Goal: Information Seeking & Learning: Learn about a topic

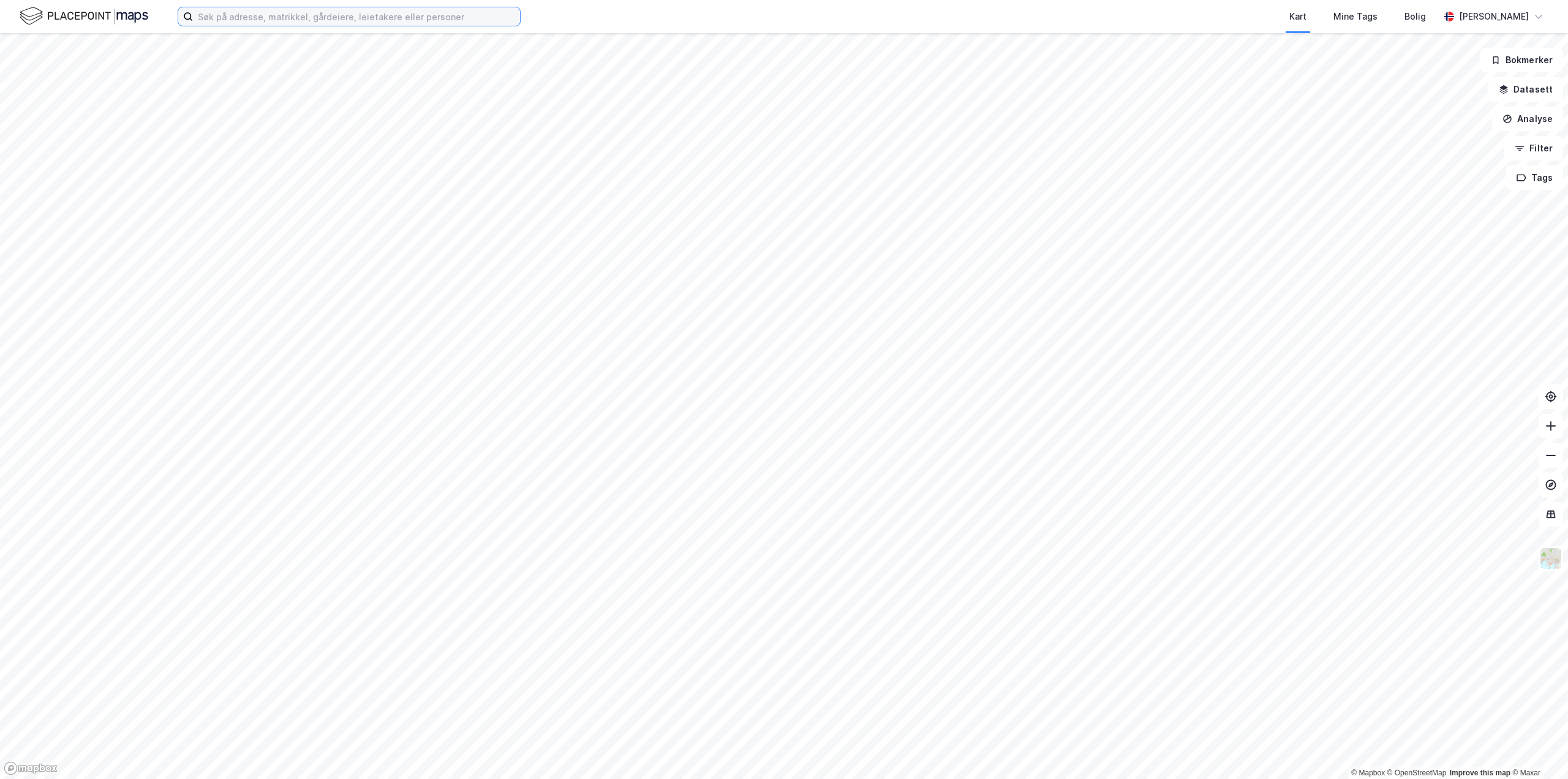
click at [277, 13] on input at bounding box center [356, 16] width 327 height 19
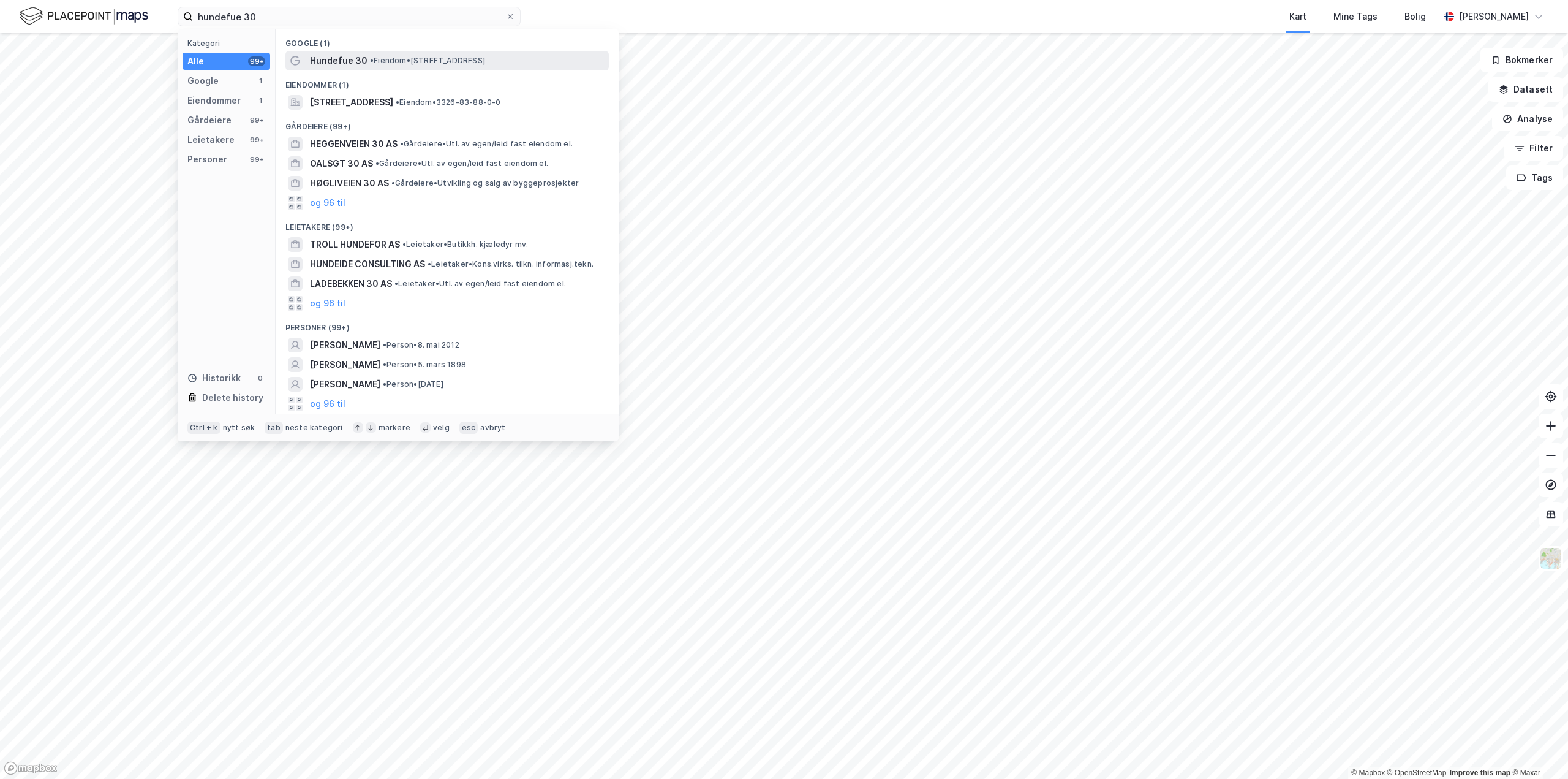
click at [346, 63] on span "Hundefue 30" at bounding box center [338, 61] width 57 height 14
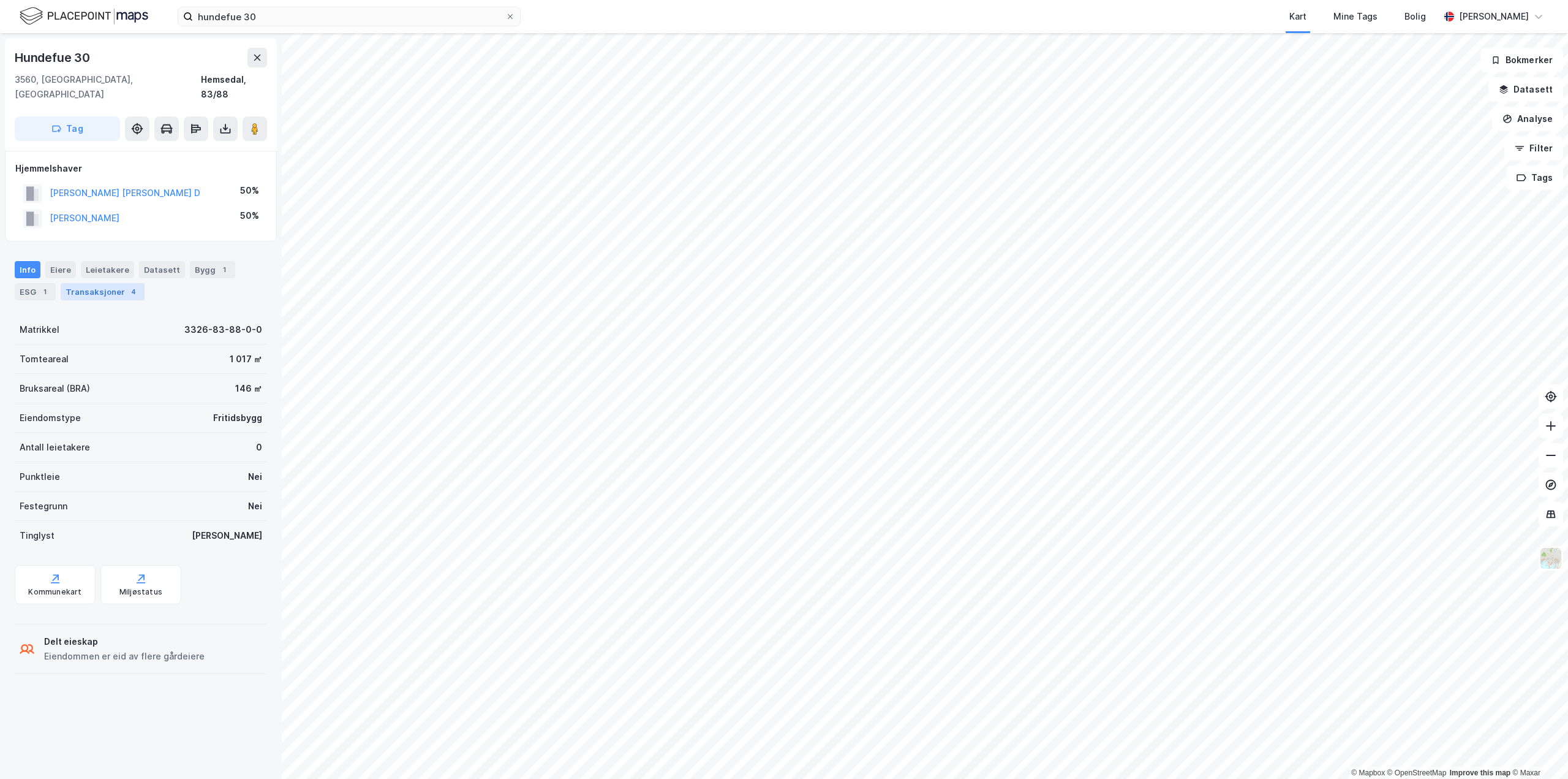
click at [85, 283] on div "Transaksjoner 4" at bounding box center [103, 291] width 84 height 17
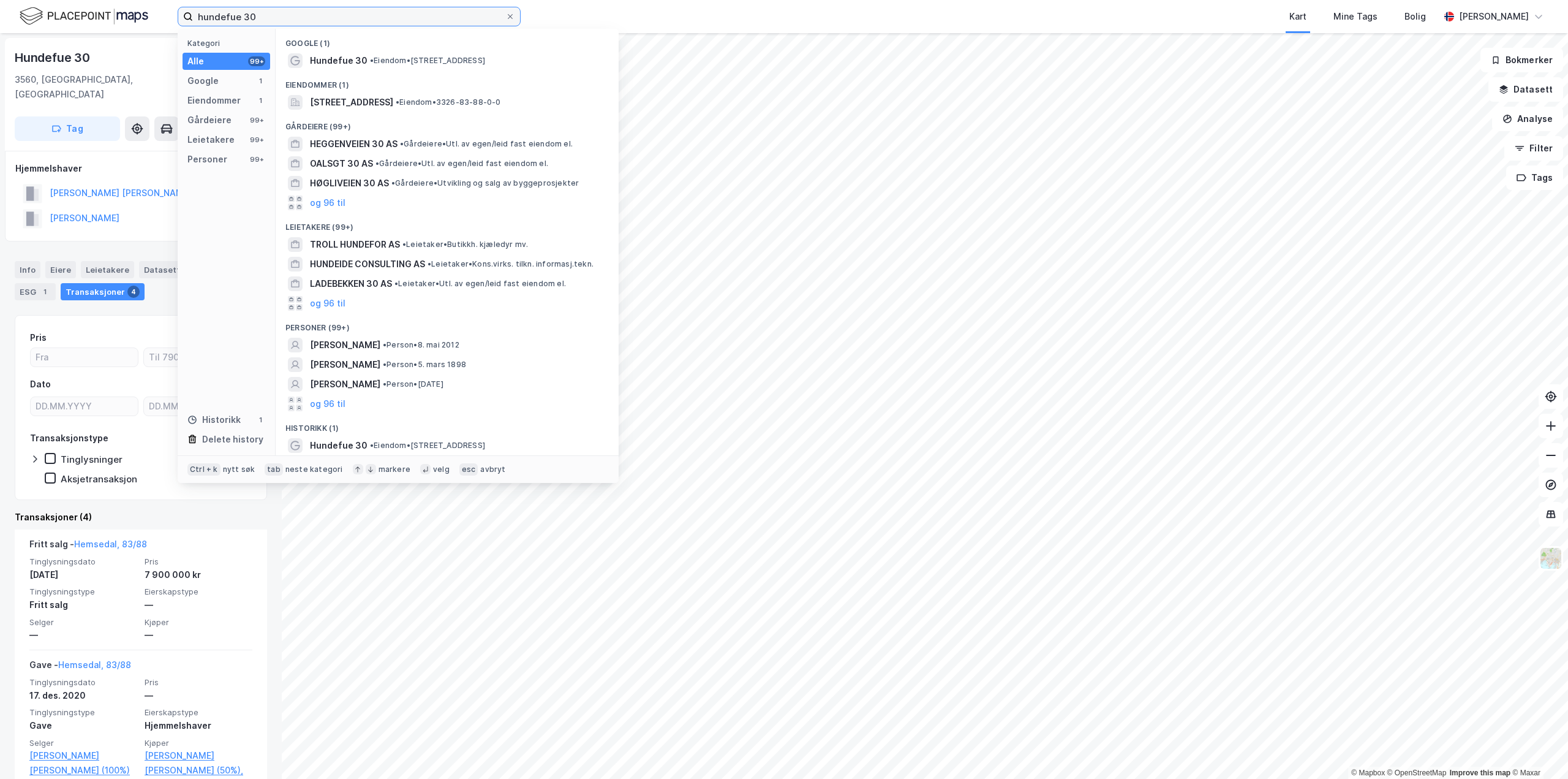
drag, startPoint x: 272, startPoint y: 12, endPoint x: -496, endPoint y: -30, distance: 769.1
click at [0, 0] on html "hundefue 30 Kategori Alle 99+ Google 1 Eiendommer 1 Gårdeiere 99+ Leietakere 99…" at bounding box center [784, 390] width 1568 height 779
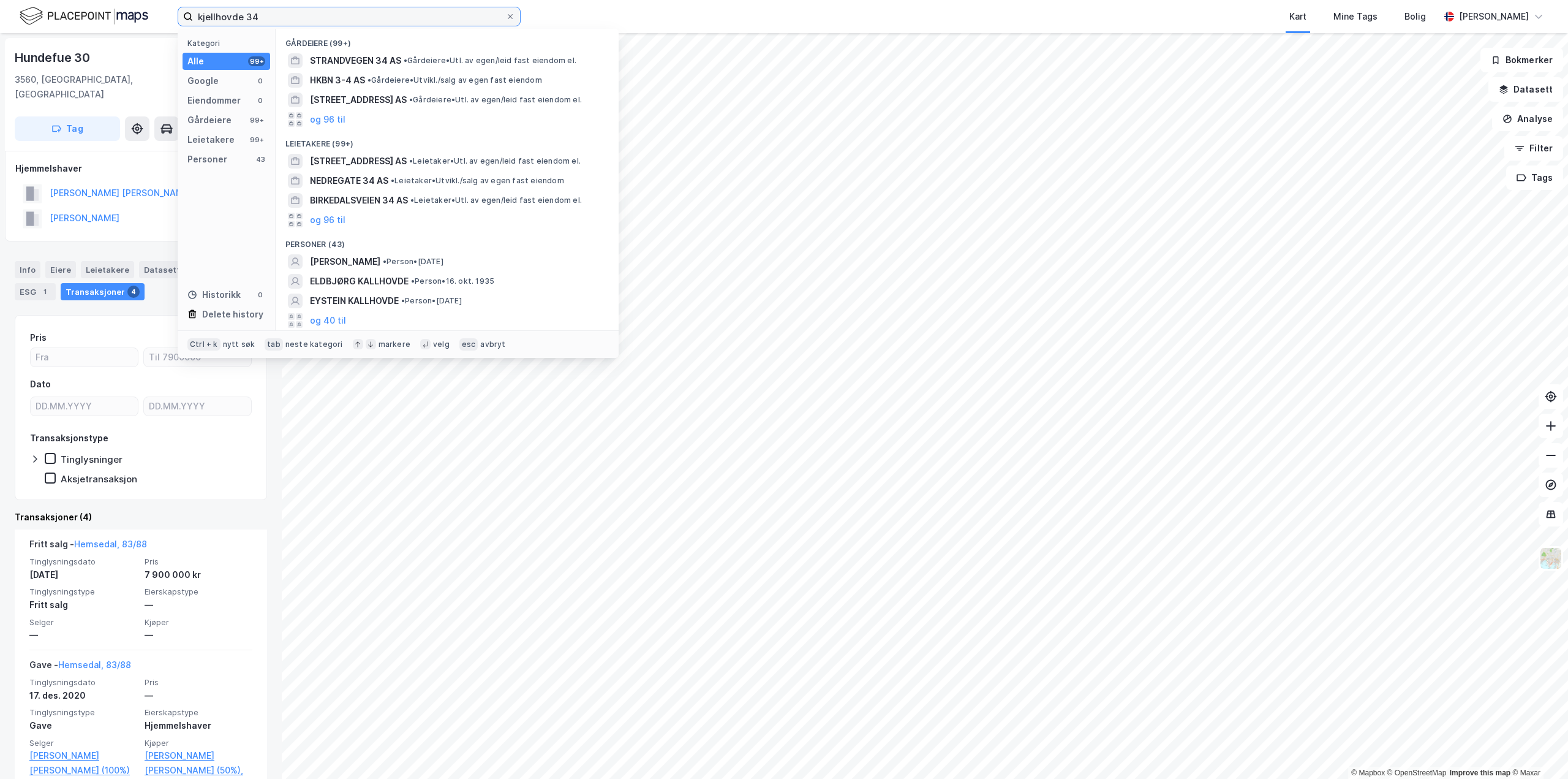
click at [214, 15] on input "kjellhovde 34" at bounding box center [349, 16] width 312 height 19
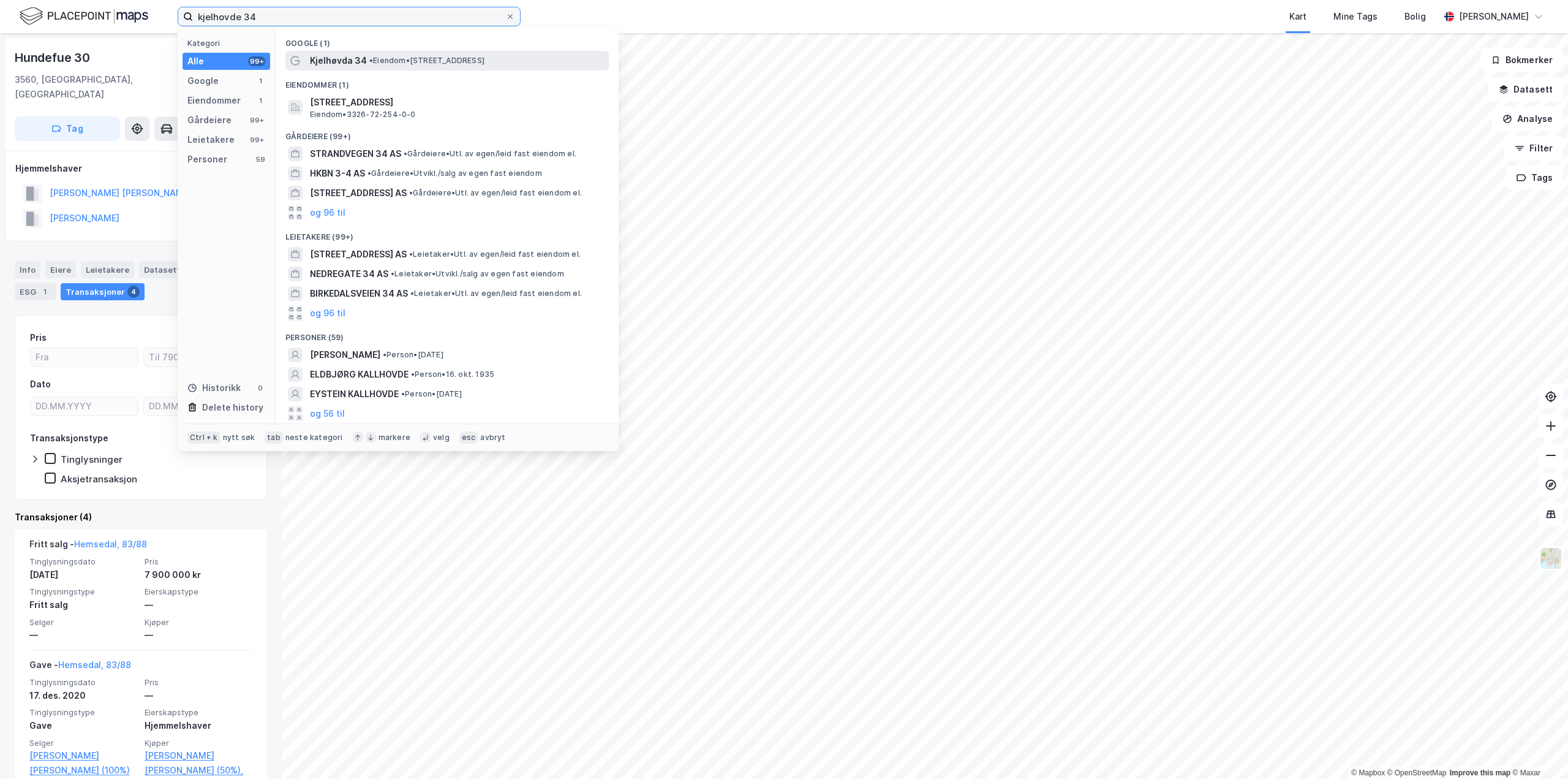
type input "kjelhovde 34"
click at [341, 57] on span "Kjelhøvda 34" at bounding box center [338, 61] width 57 height 14
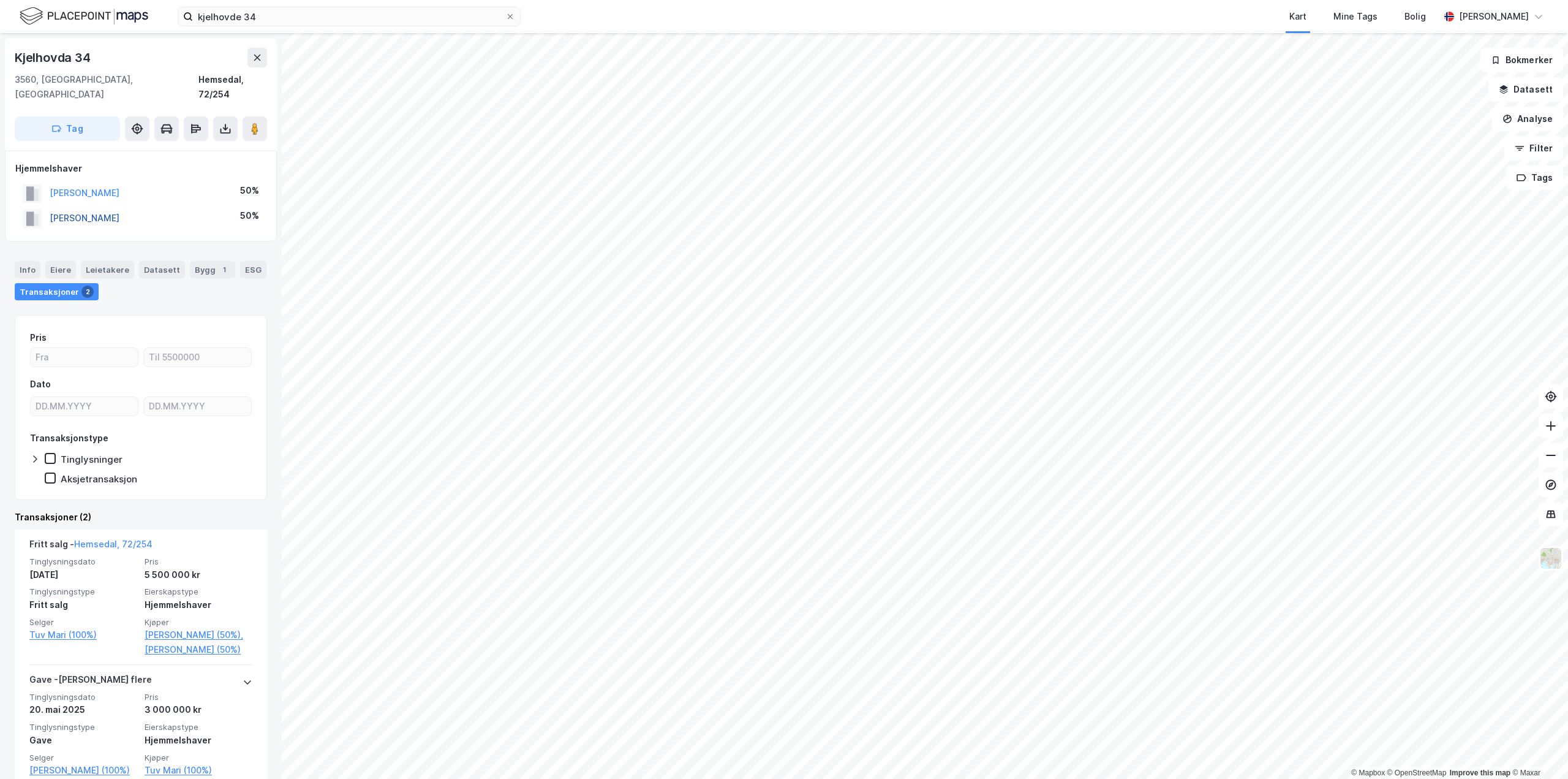
click at [0, 0] on button "[PERSON_NAME]" at bounding box center [0, 0] width 0 height 0
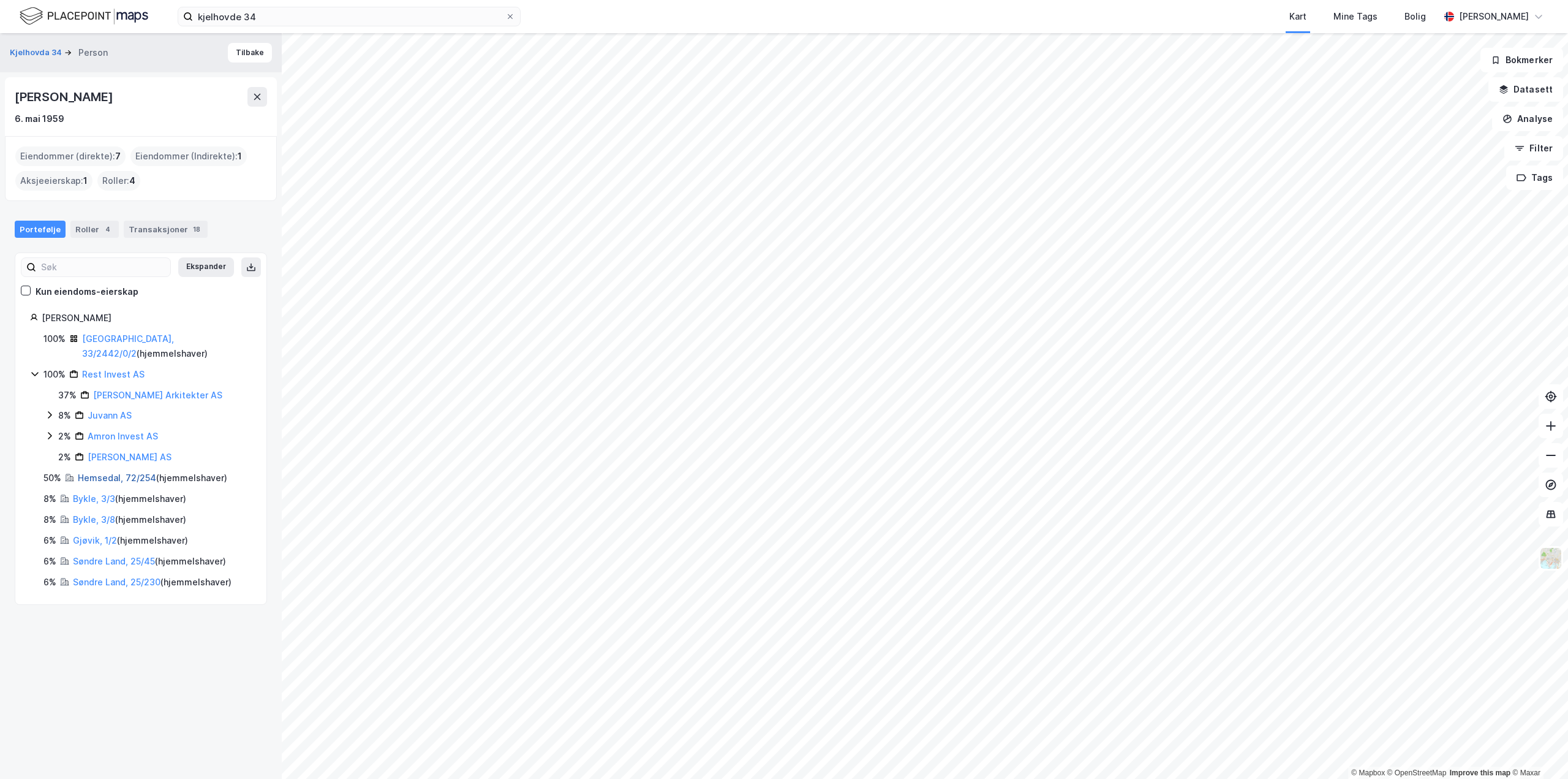
click at [99, 473] on link "Hemsedal, 72/254" at bounding box center [117, 478] width 79 height 11
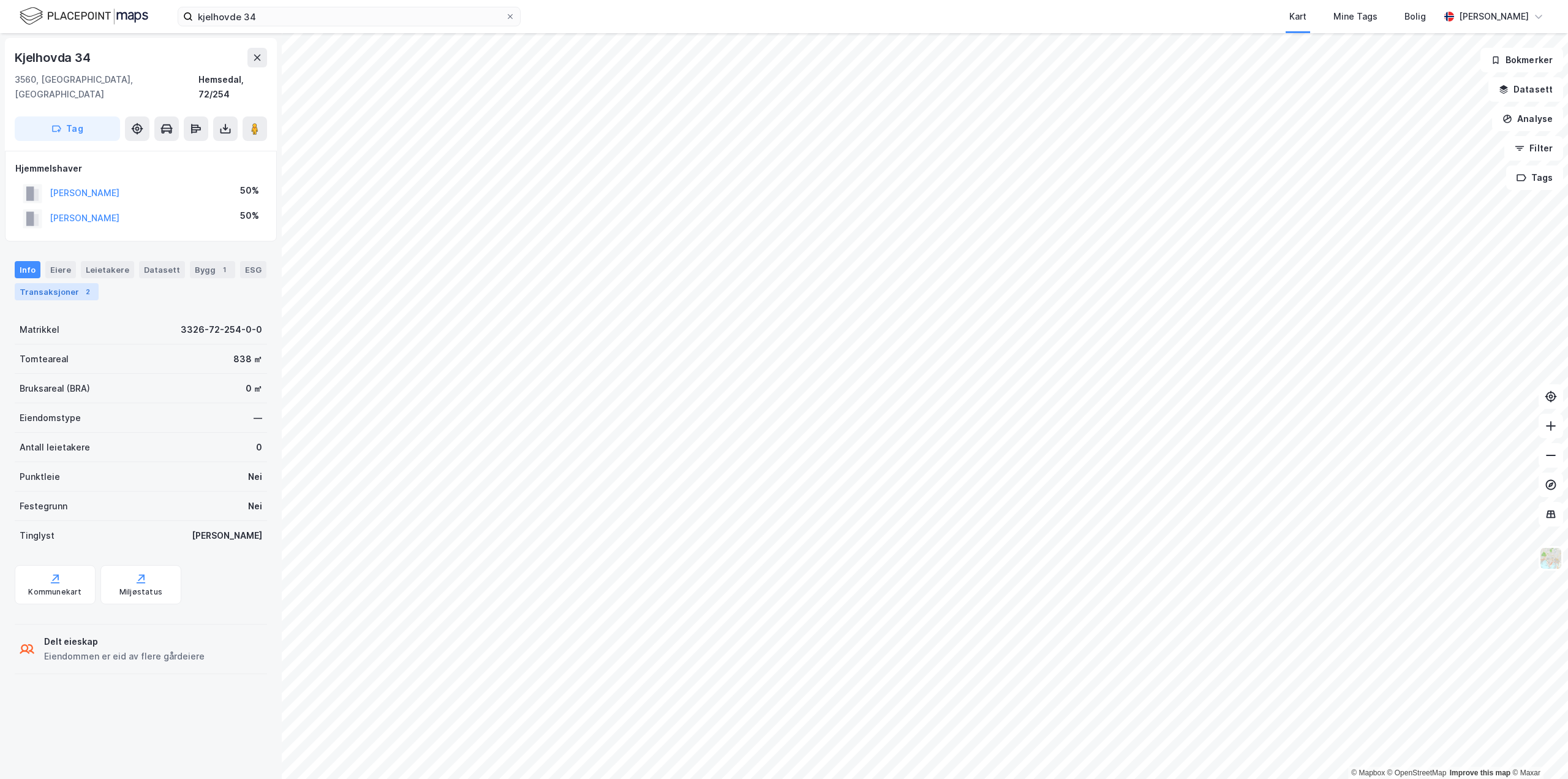
click at [55, 283] on div "Transaksjoner 2" at bounding box center [56, 291] width 84 height 17
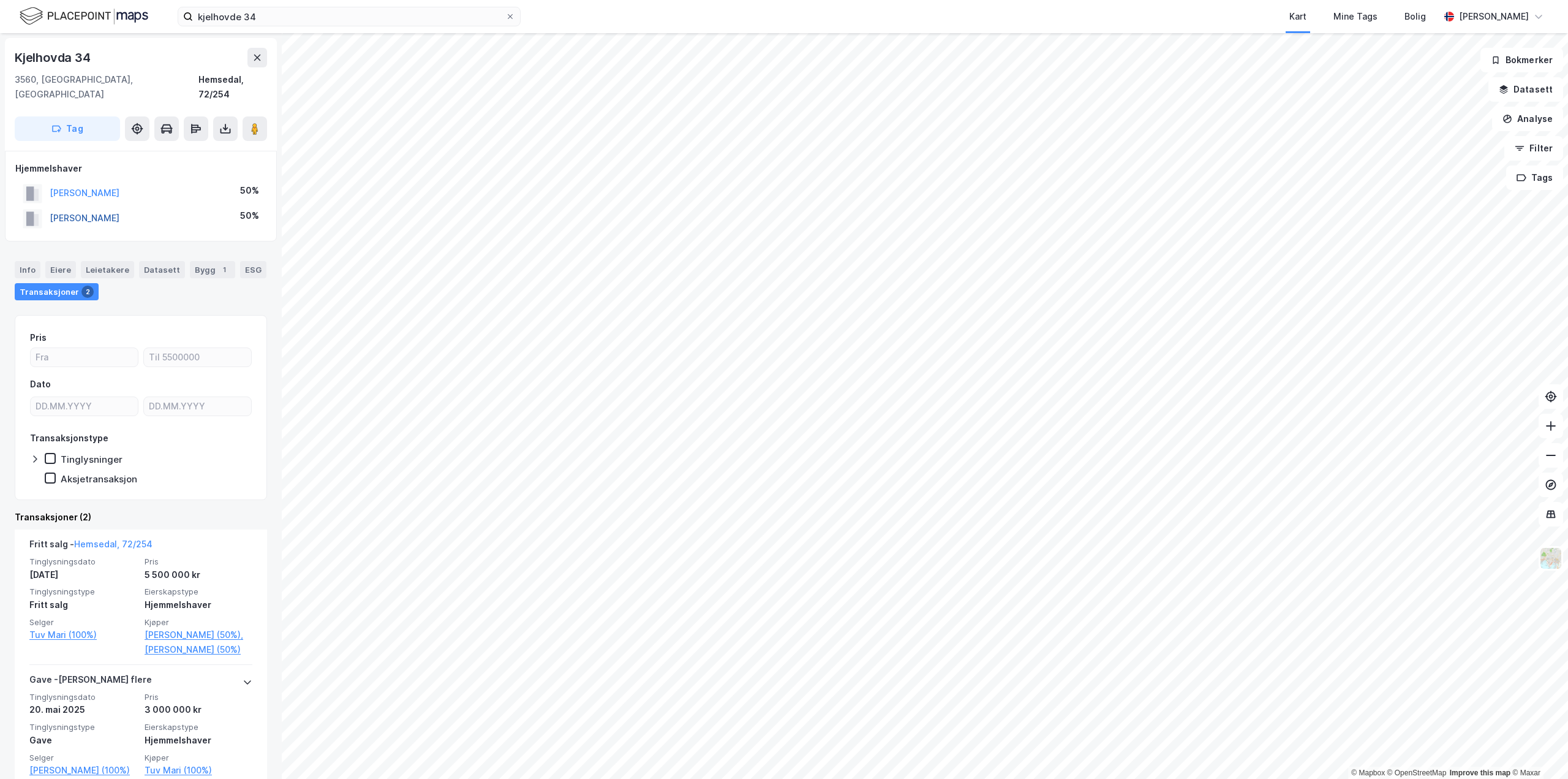
click at [0, 0] on button "[PERSON_NAME]" at bounding box center [0, 0] width 0 height 0
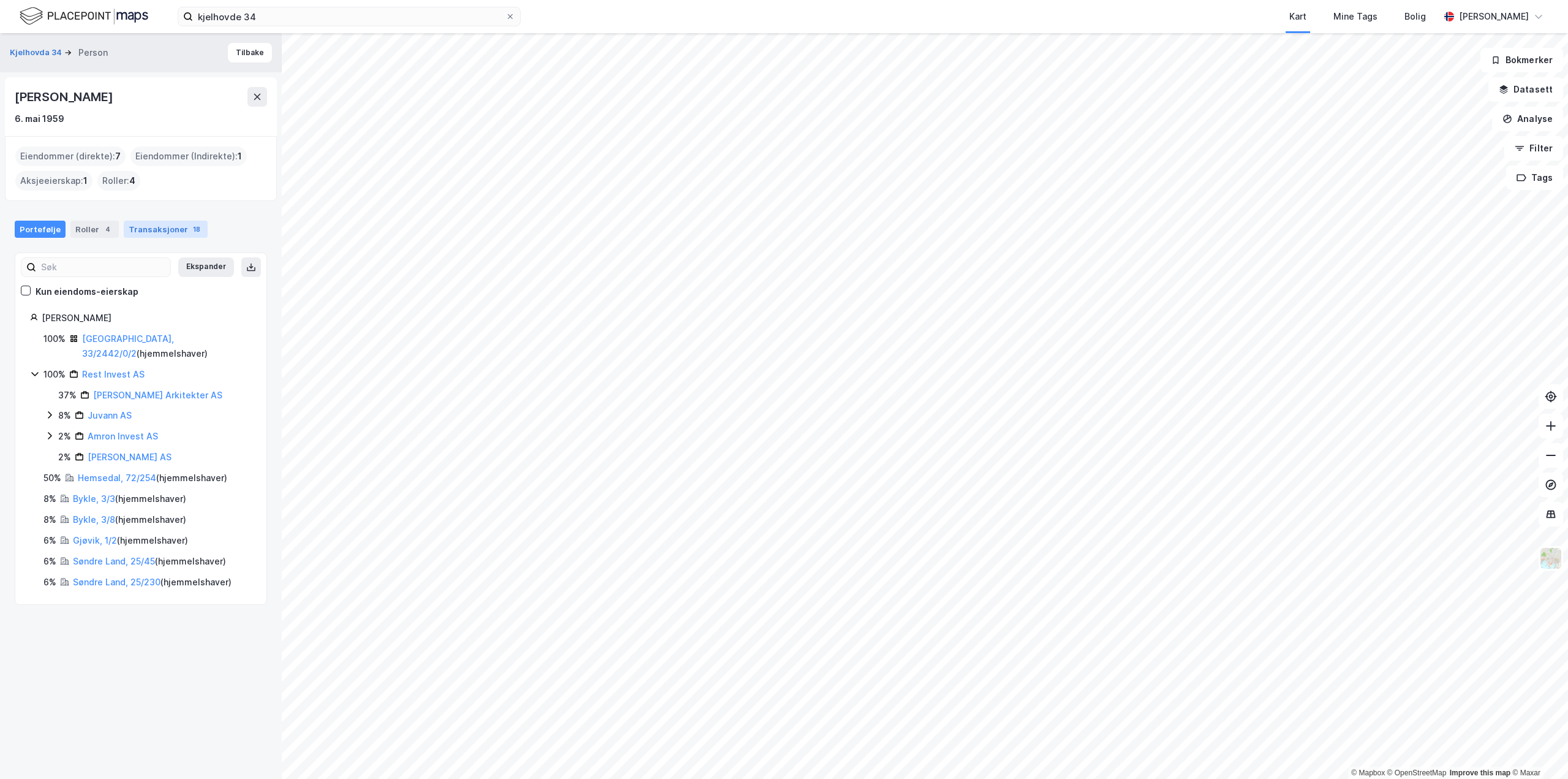
click at [159, 227] on div "Transaksjoner 18" at bounding box center [166, 228] width 84 height 17
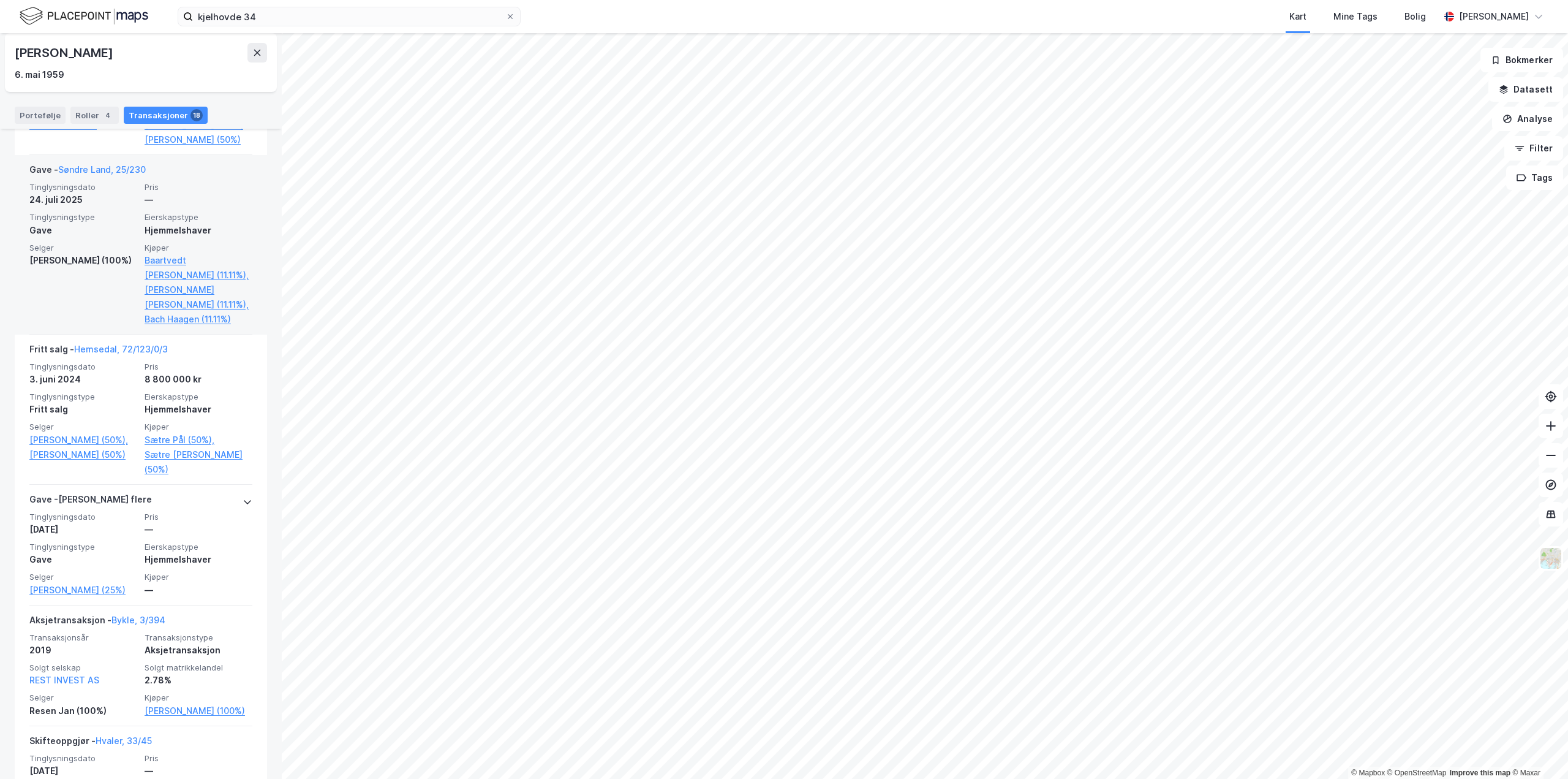
scroll to position [429, 0]
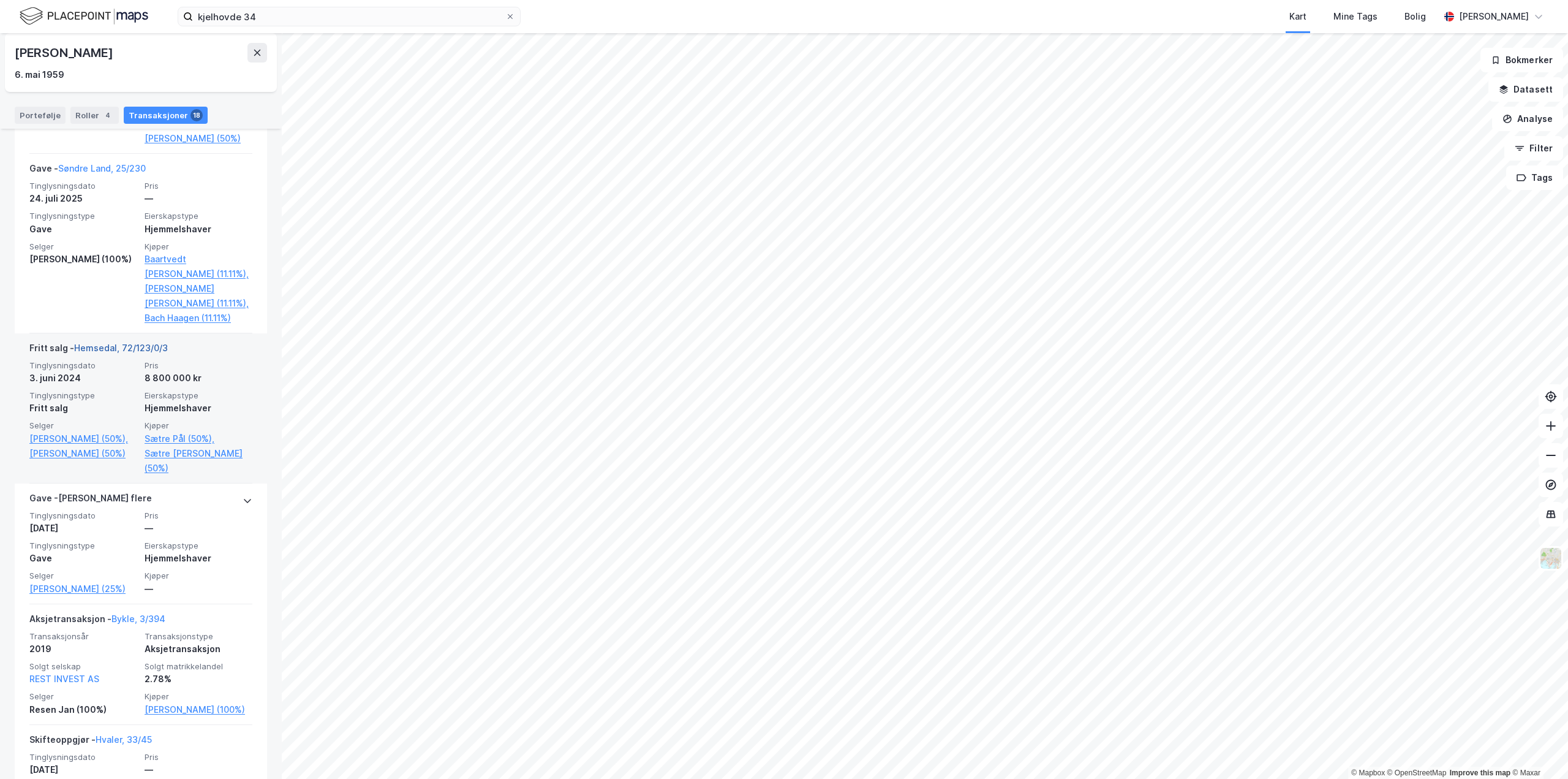
click at [129, 353] on link "Hemsedal, 72/123/0/3" at bounding box center [121, 347] width 94 height 11
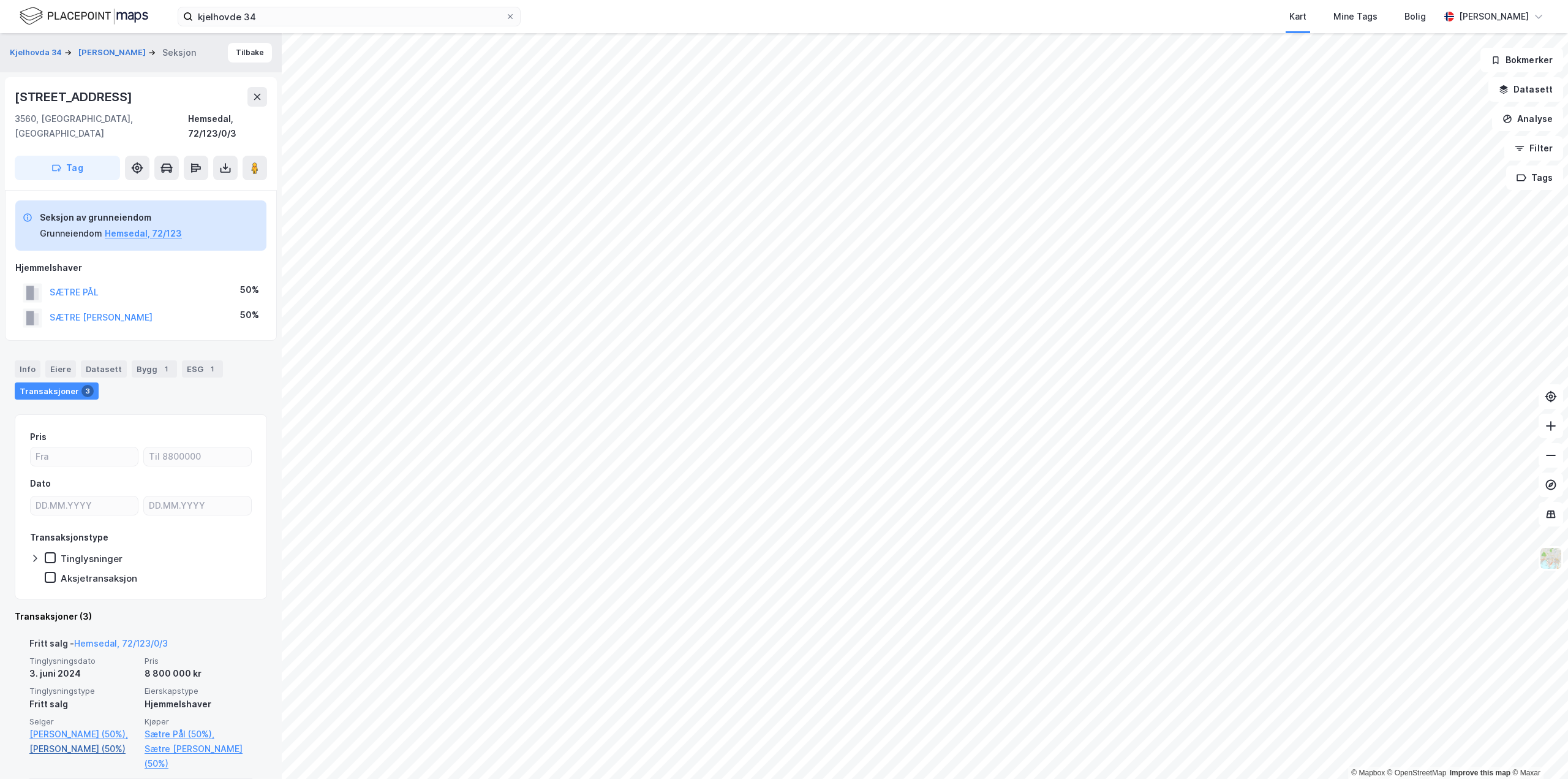
click at [81, 741] on link "[PERSON_NAME] (50%)" at bounding box center [83, 749] width 107 height 14
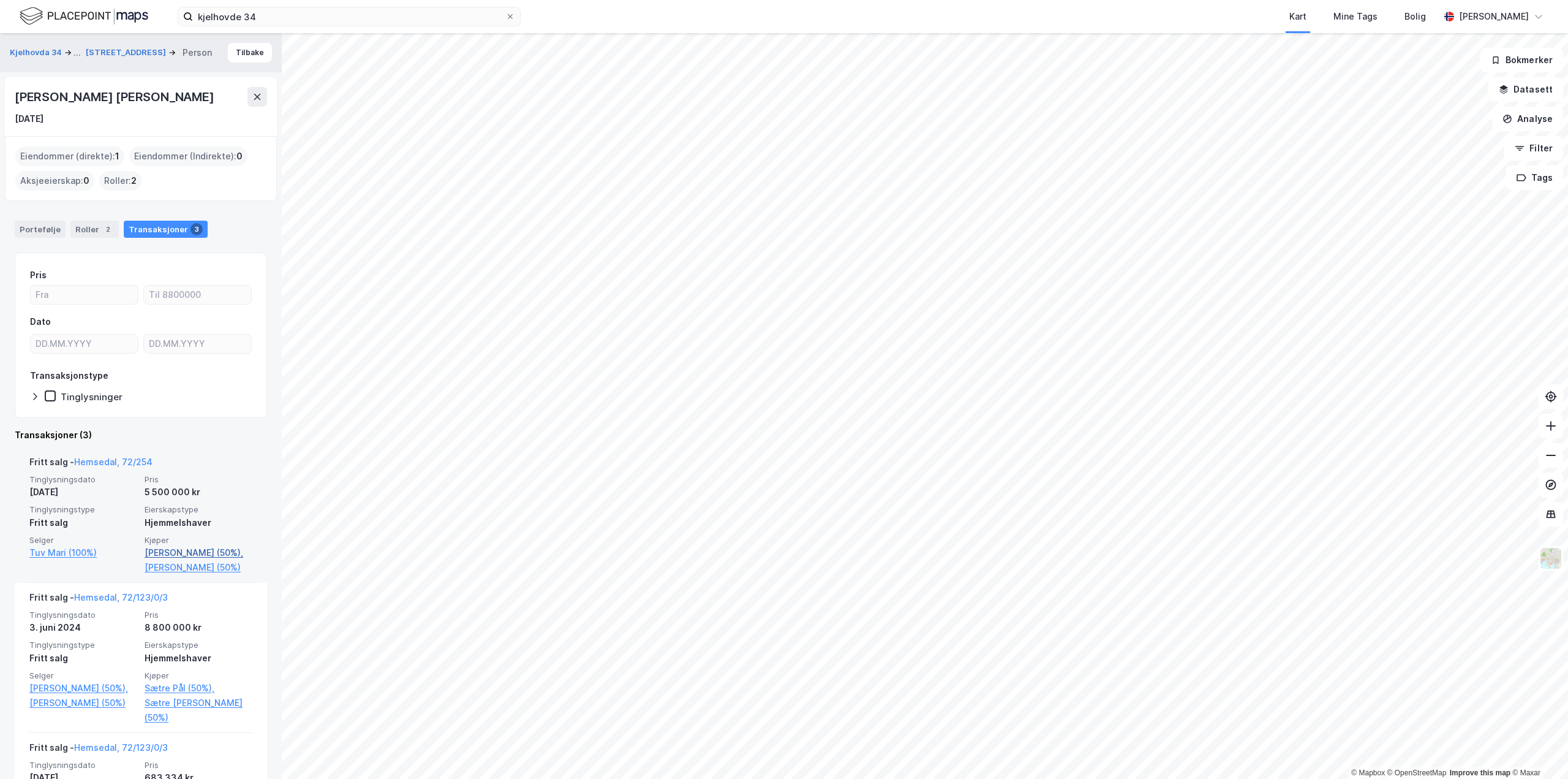
click at [185, 552] on link "[PERSON_NAME] (50%)," at bounding box center [198, 552] width 107 height 14
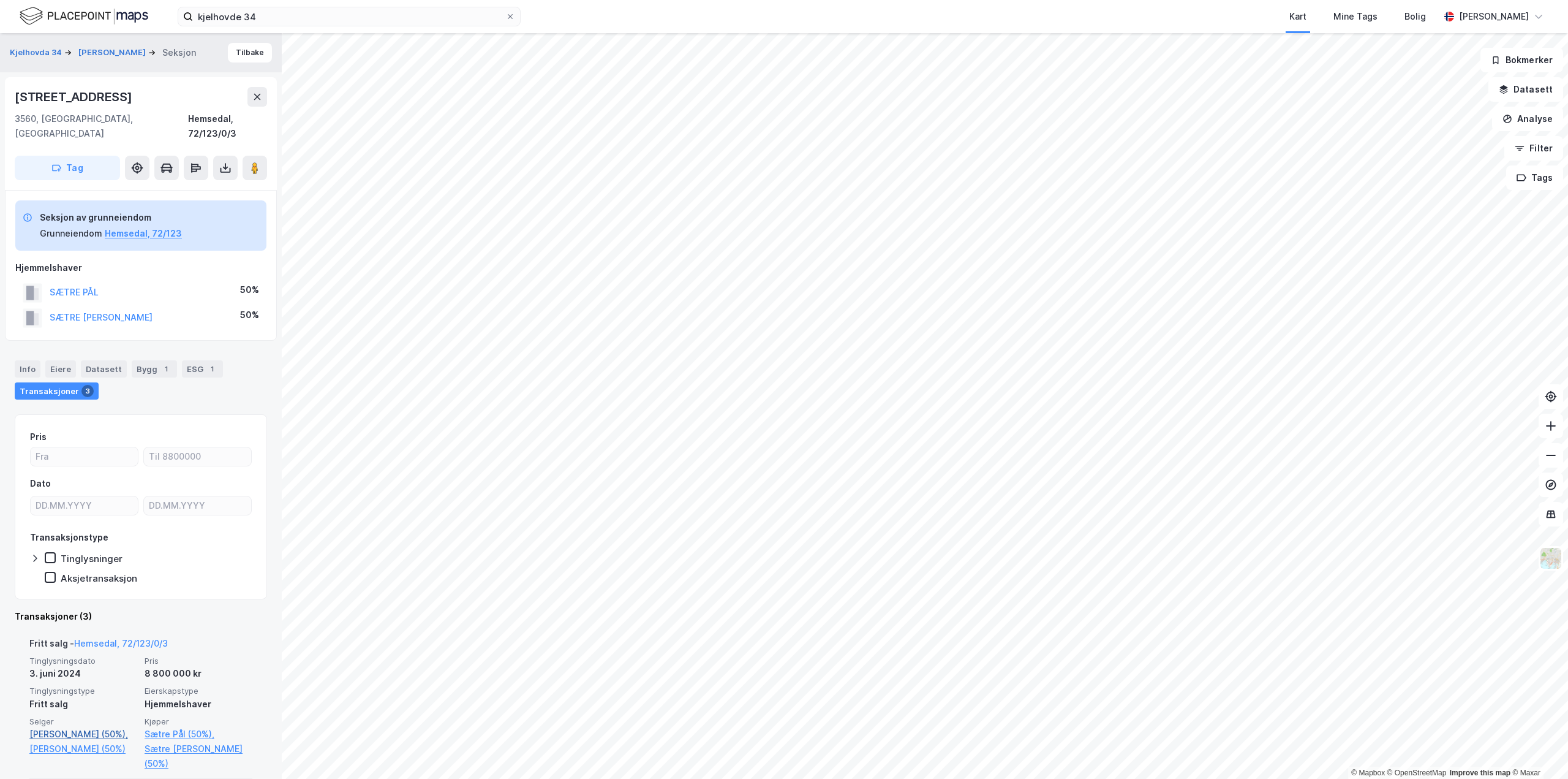
click at [66, 727] on link "[PERSON_NAME] (50%)," at bounding box center [83, 734] width 107 height 14
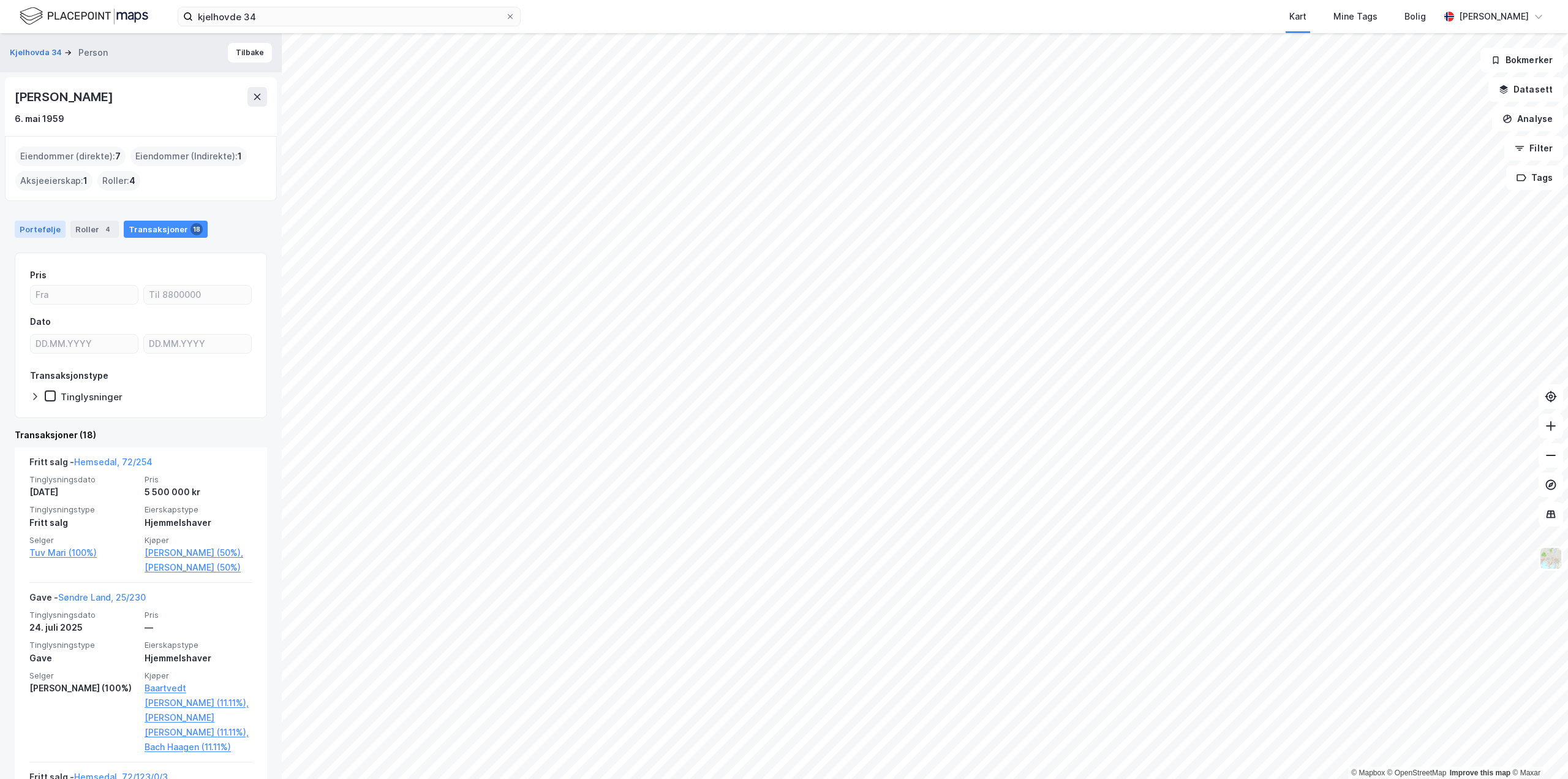
click at [37, 227] on div "Portefølje" at bounding box center [39, 228] width 51 height 17
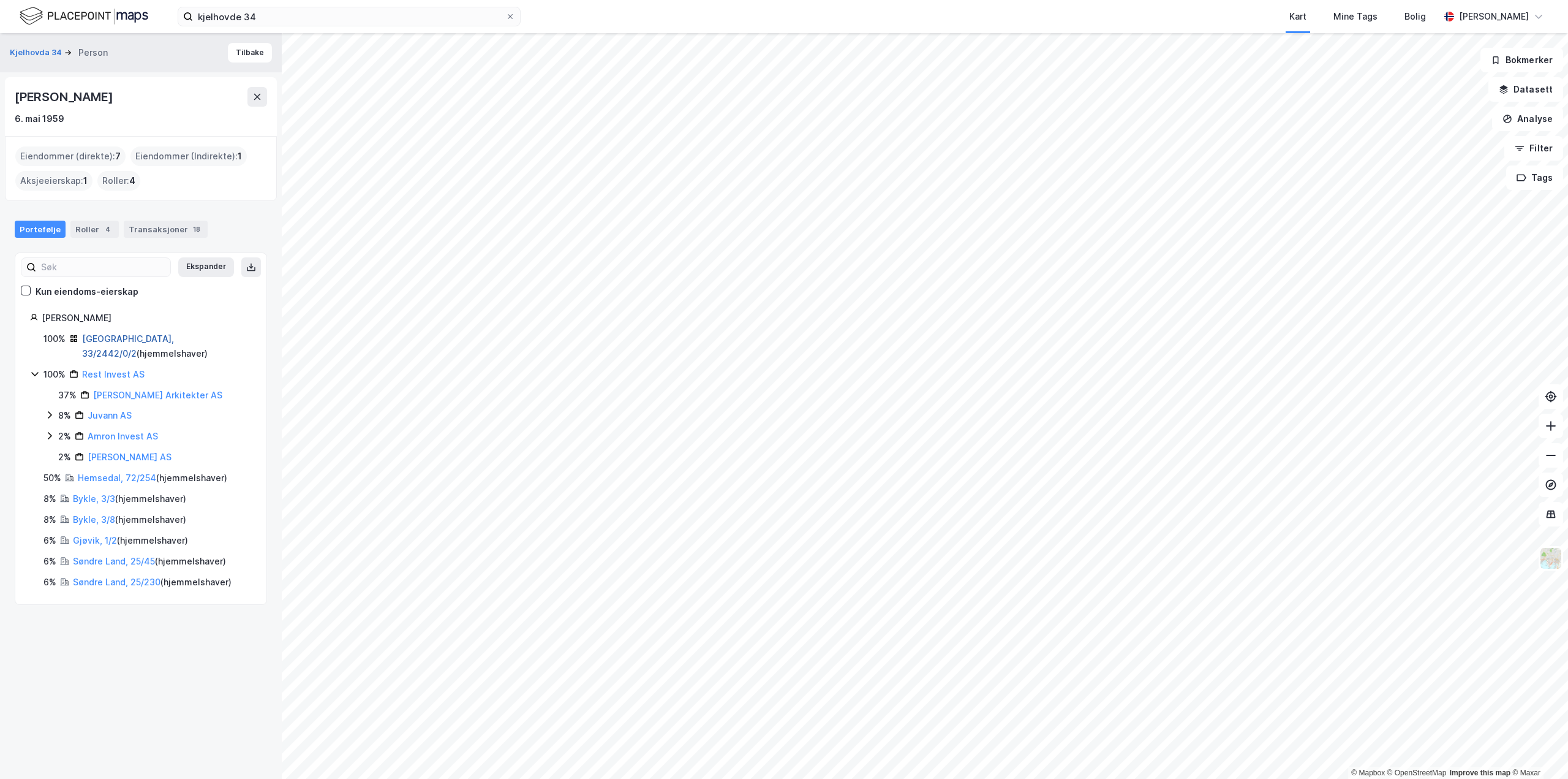
click at [114, 338] on link "[GEOGRAPHIC_DATA], 33/2442/0/2" at bounding box center [128, 346] width 92 height 25
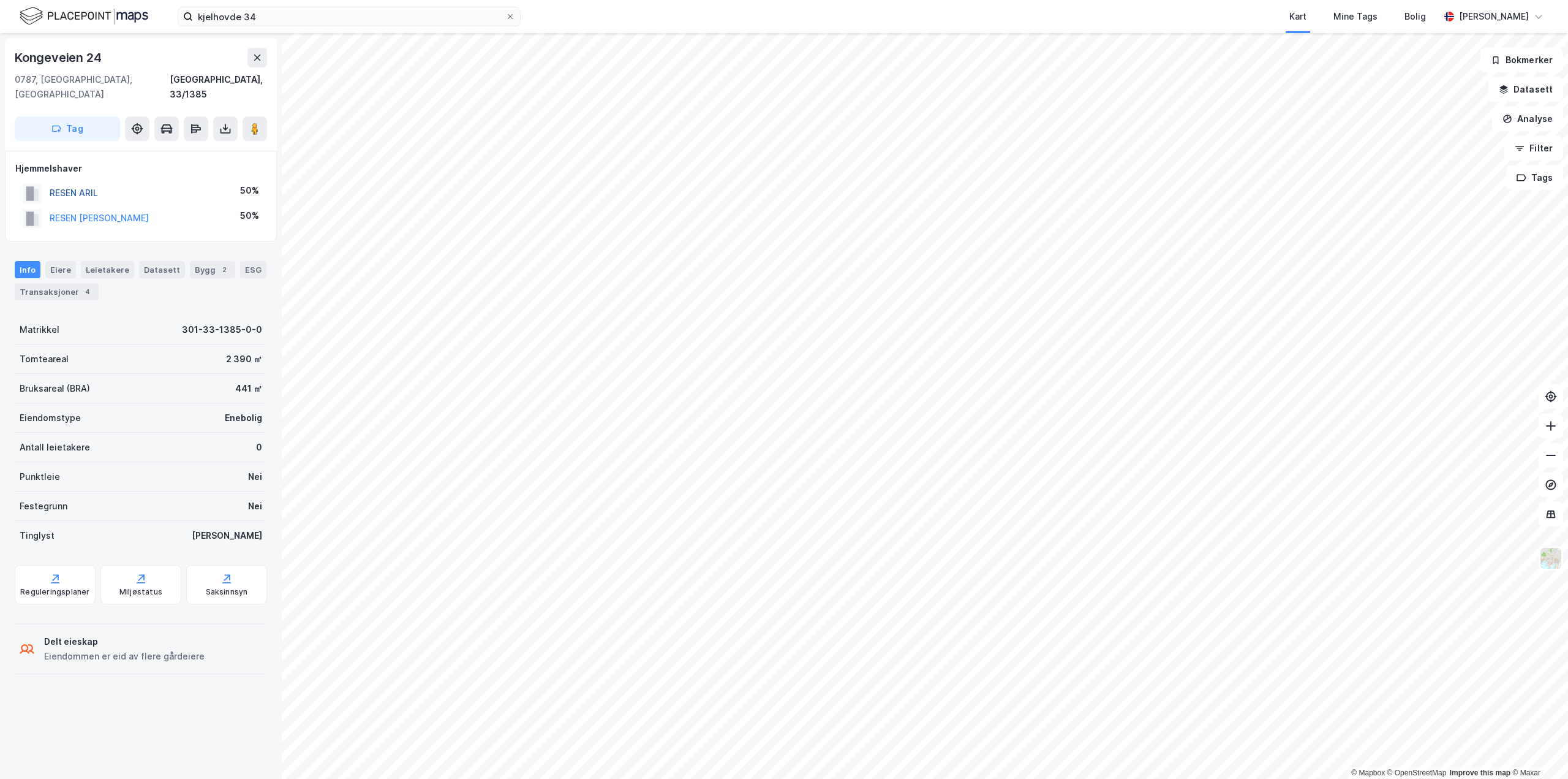
click at [0, 0] on button "RESEN ARIL" at bounding box center [0, 0] width 0 height 0
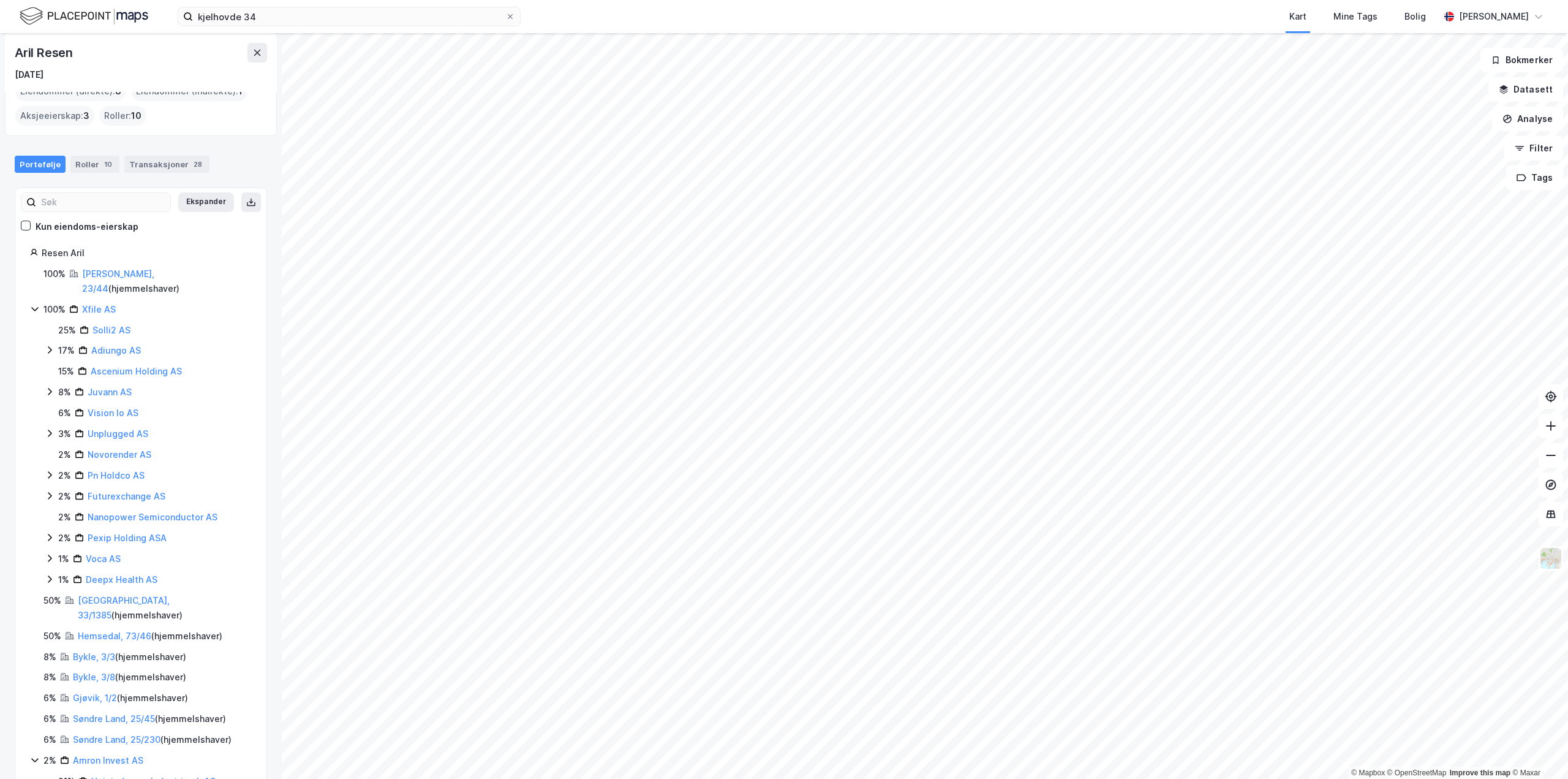
scroll to position [96, 0]
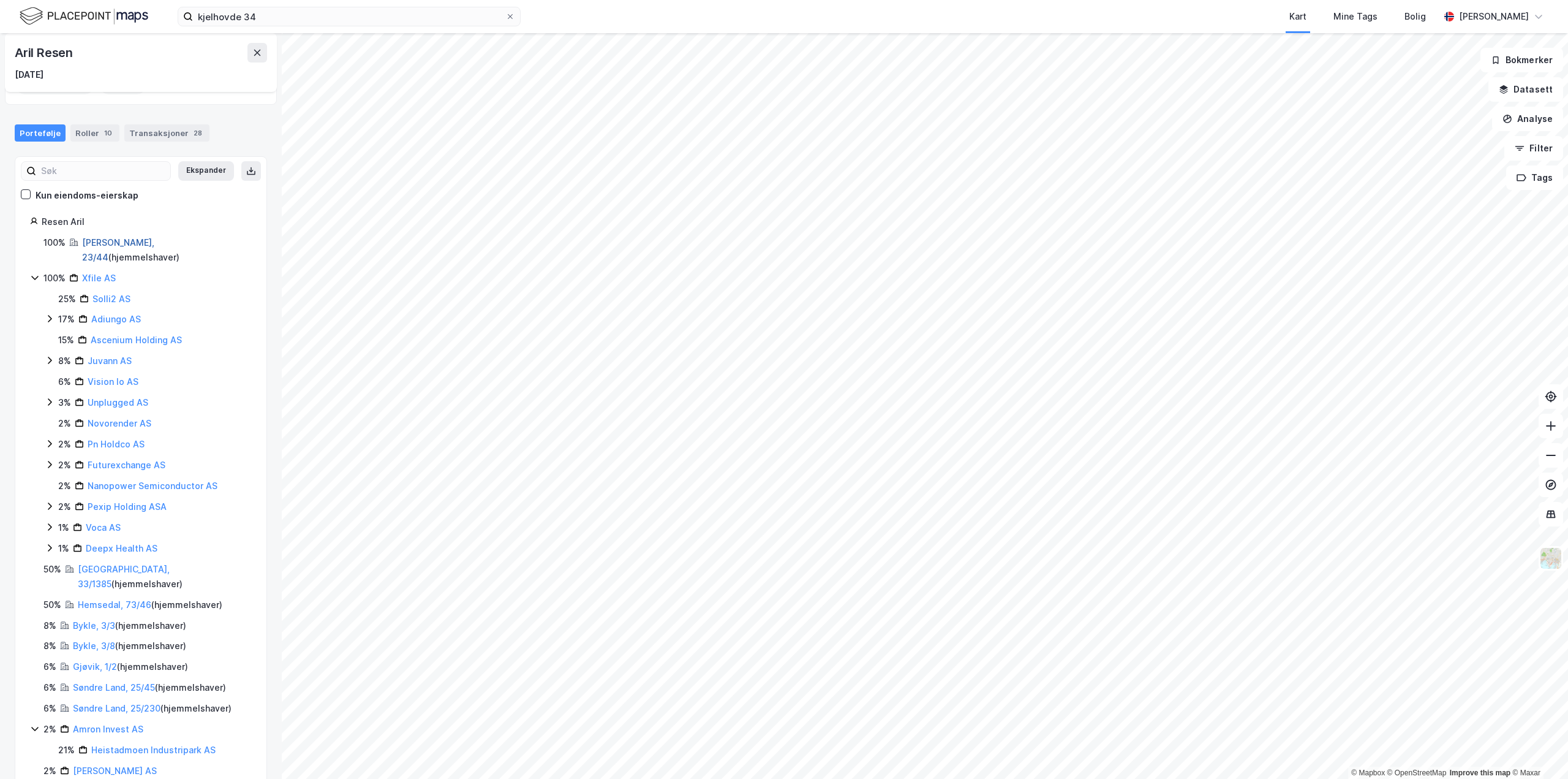
click at [100, 244] on link "[PERSON_NAME], 23/44" at bounding box center [118, 250] width 72 height 25
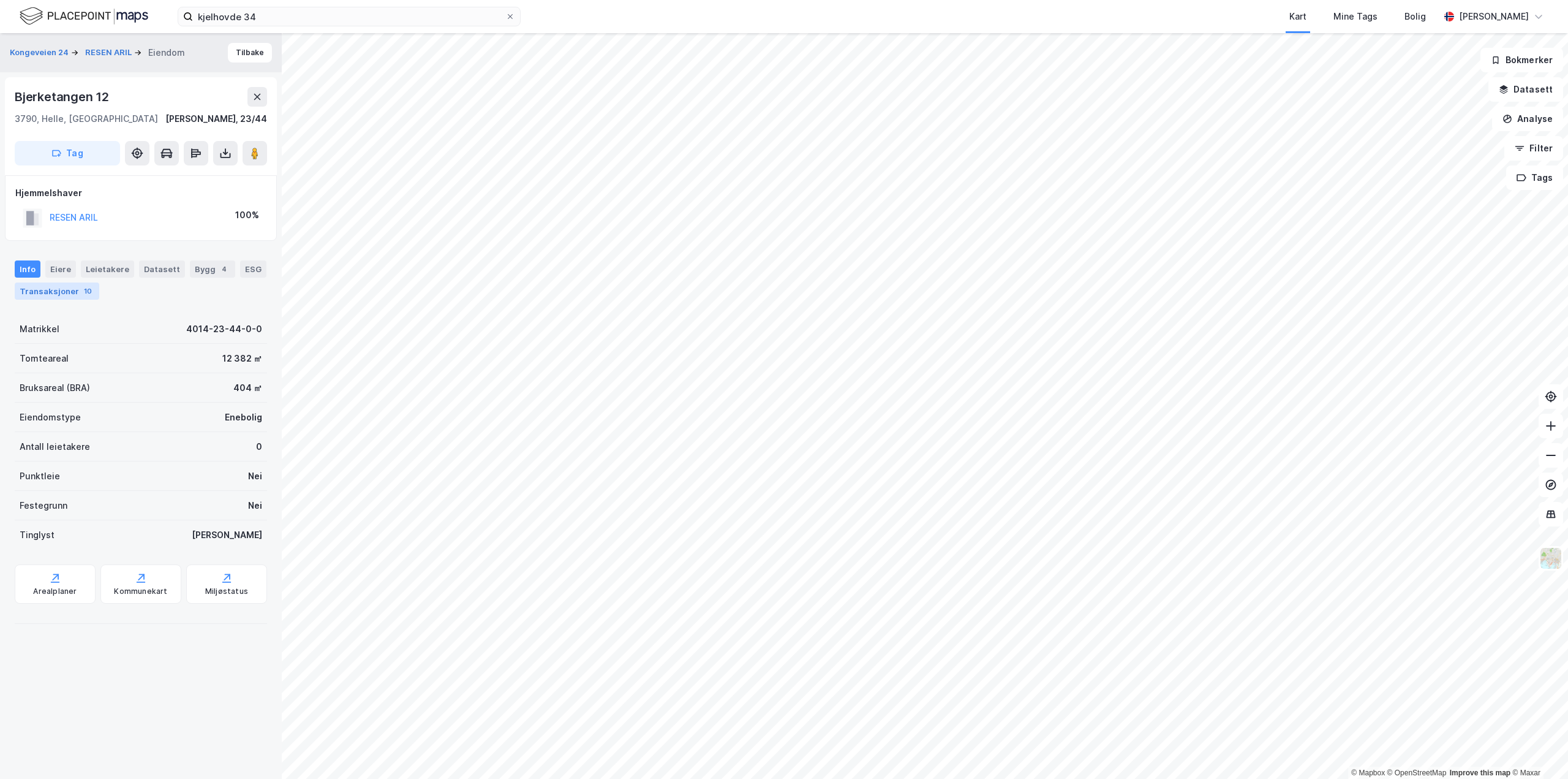
click at [51, 288] on div "Transaksjoner 10" at bounding box center [56, 290] width 84 height 17
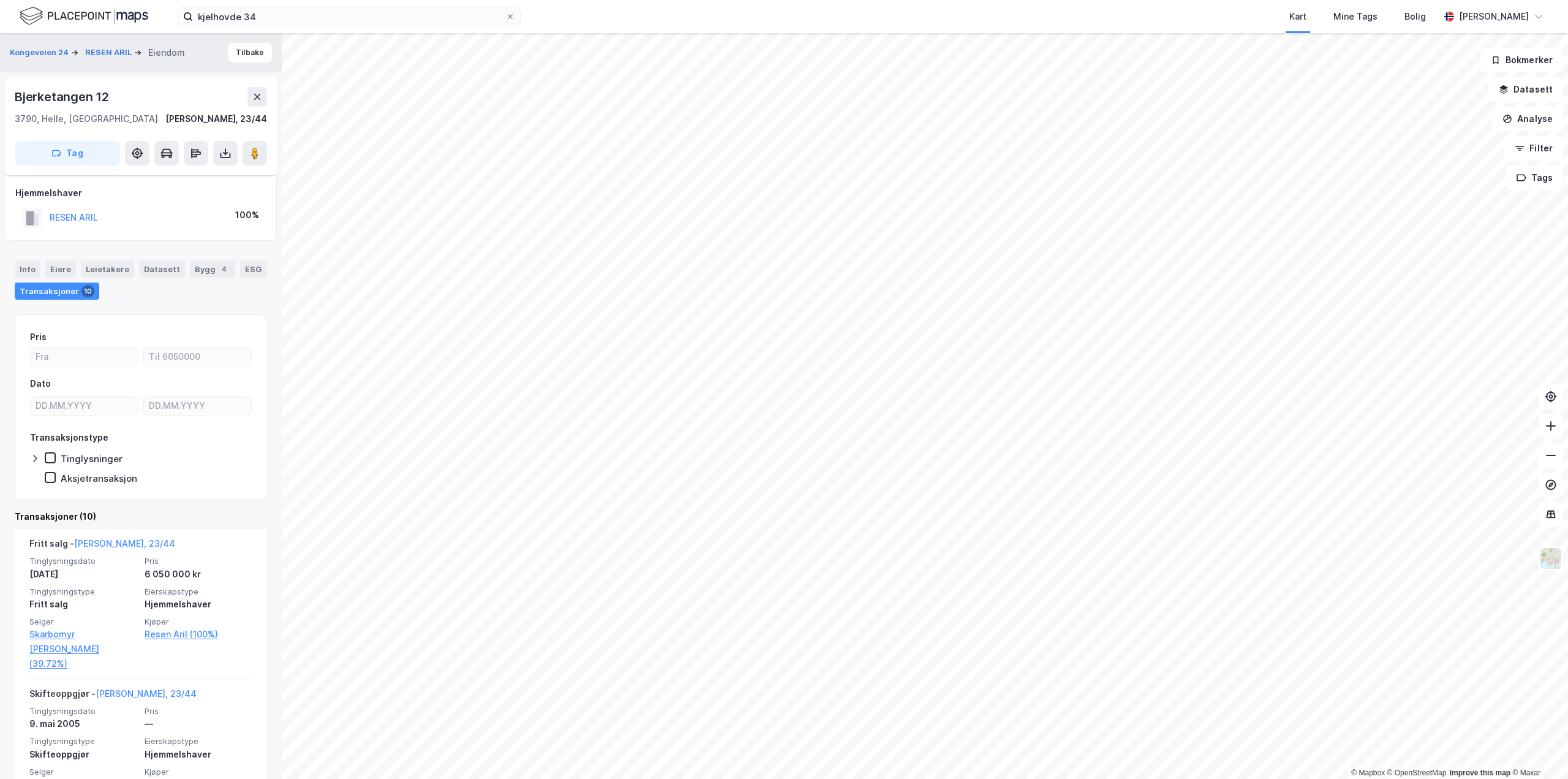
scroll to position [306, 0]
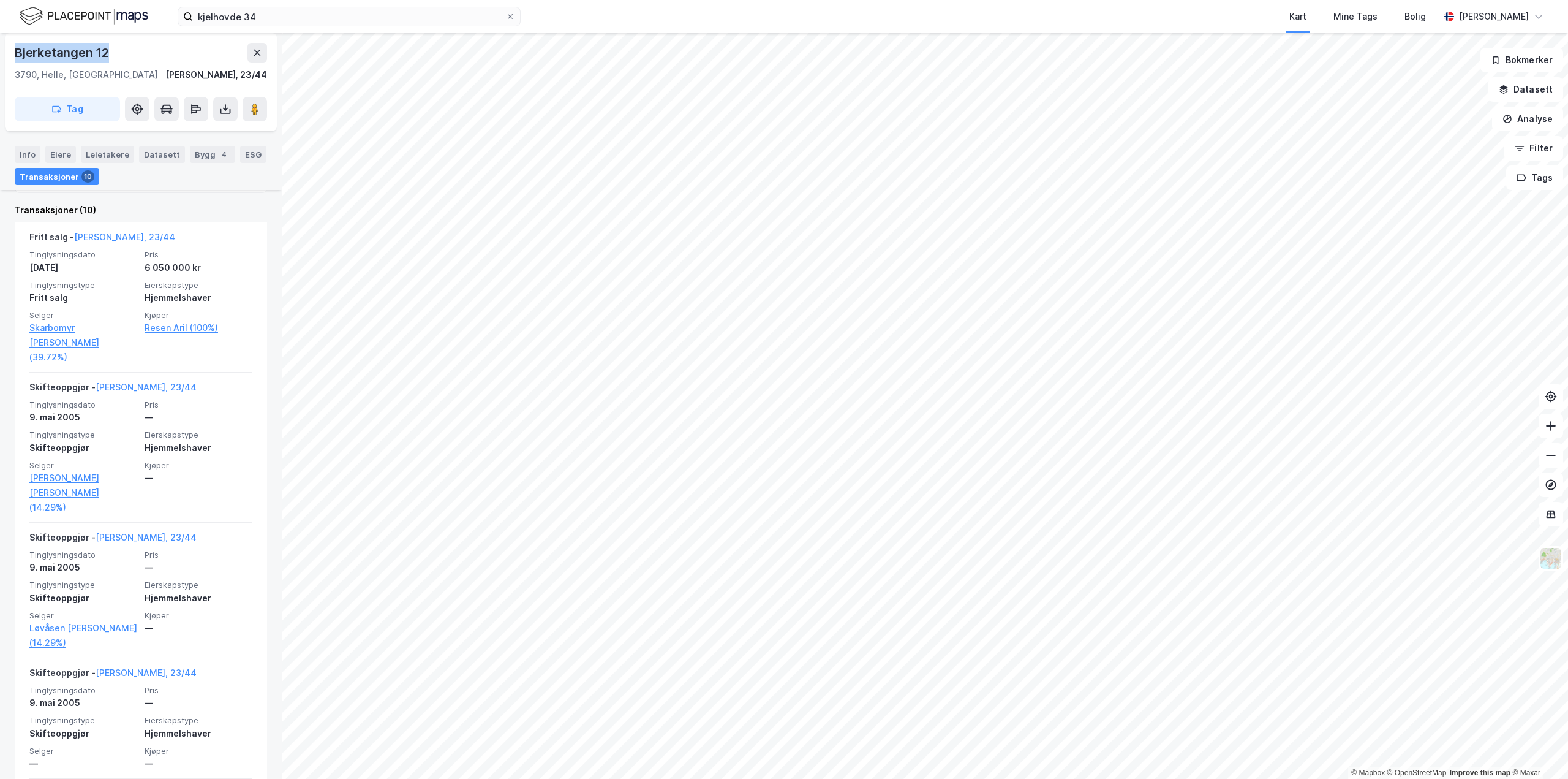
drag, startPoint x: 16, startPoint y: 49, endPoint x: 112, endPoint y: 54, distance: 96.1
click at [112, 54] on div "Bjerketangen 12" at bounding box center [141, 53] width 252 height 20
